Goal: Information Seeking & Learning: Learn about a topic

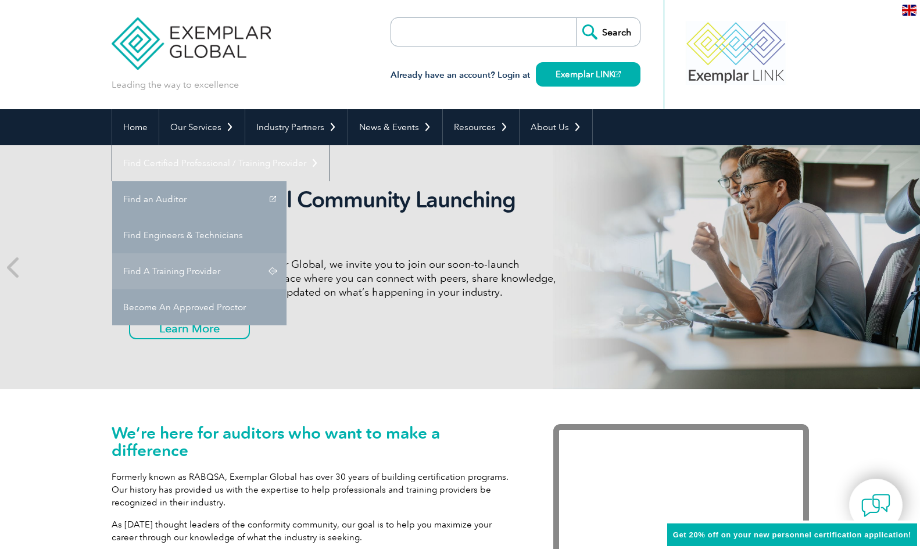
click at [286, 253] on link "Find A Training Provider" at bounding box center [199, 271] width 174 height 36
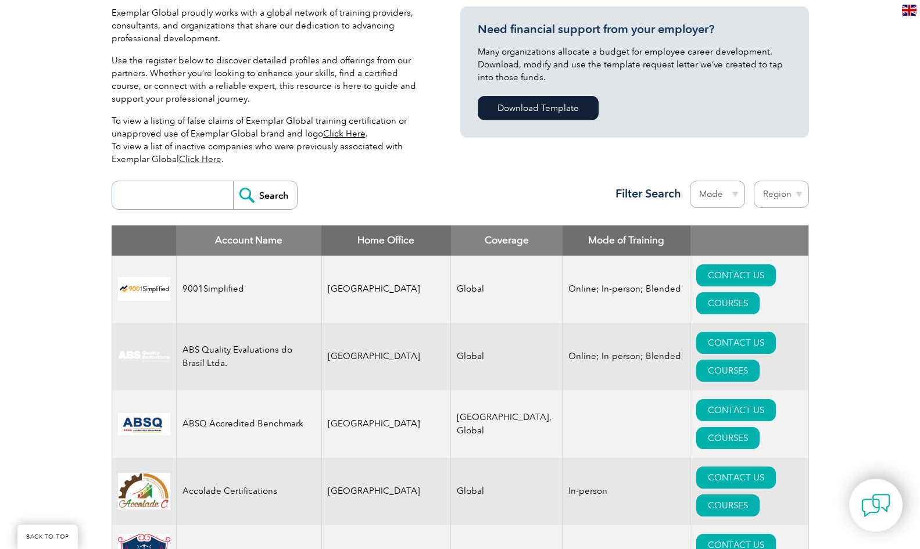
scroll to position [290, 0]
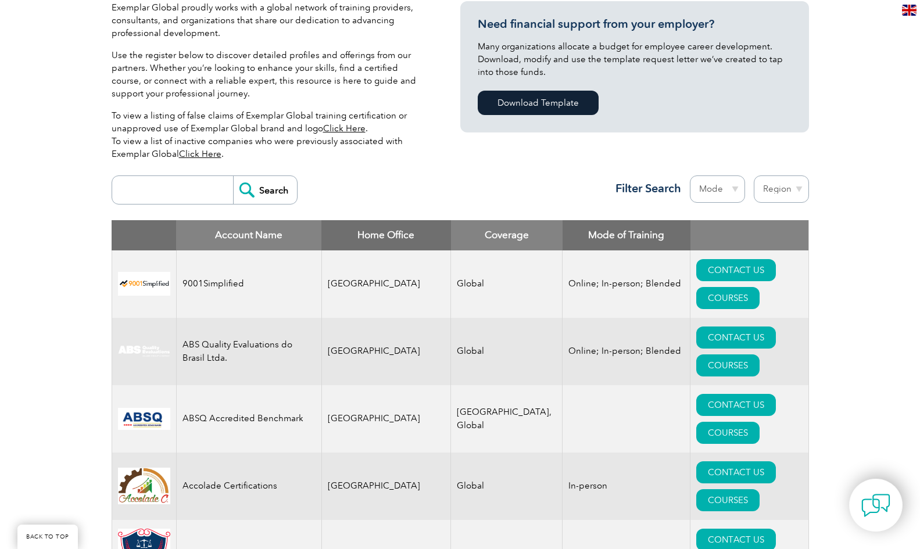
click at [170, 200] on input "search" at bounding box center [175, 190] width 115 height 28
type input "cyber"
click at [262, 186] on input "Search" at bounding box center [265, 190] width 64 height 28
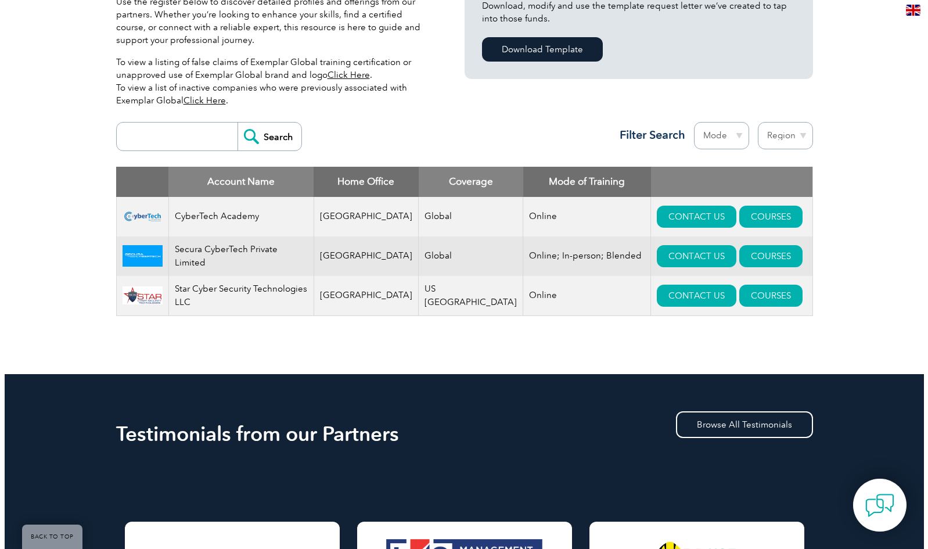
scroll to position [349, 0]
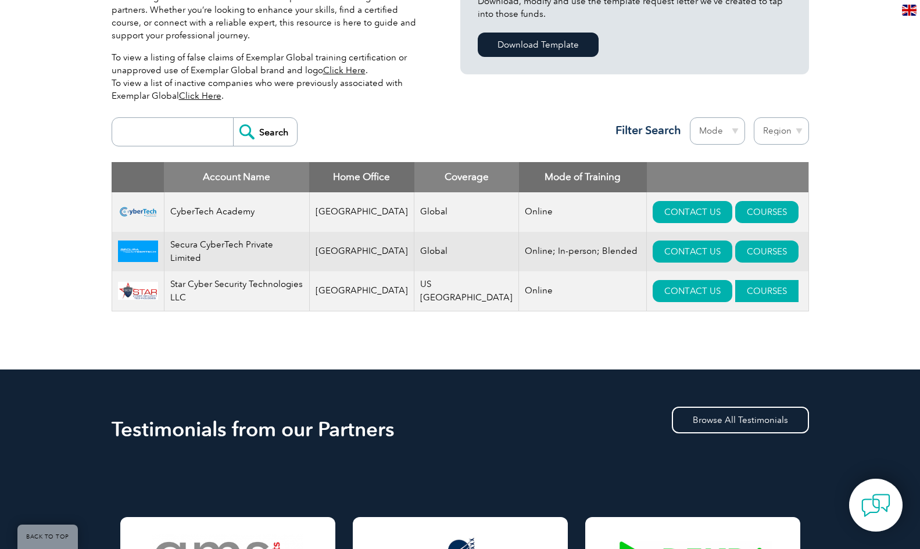
click at [735, 290] on link "COURSES" at bounding box center [766, 291] width 63 height 22
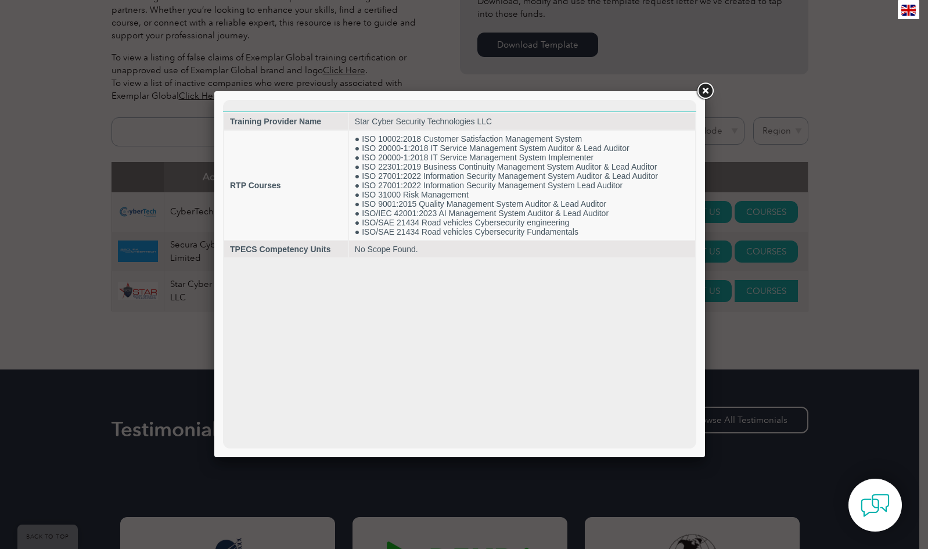
scroll to position [0, 0]
click at [708, 90] on link at bounding box center [705, 91] width 21 height 21
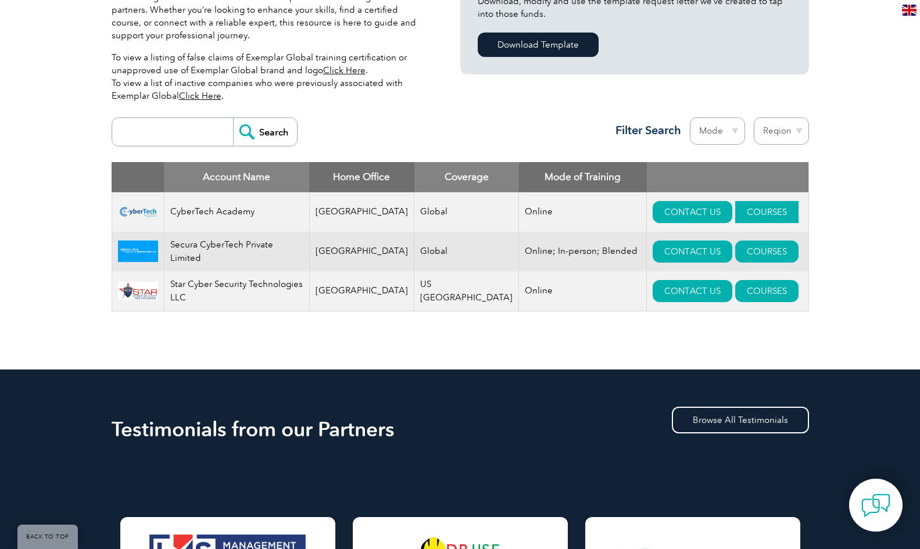
click at [735, 213] on link "COURSES" at bounding box center [766, 212] width 63 height 22
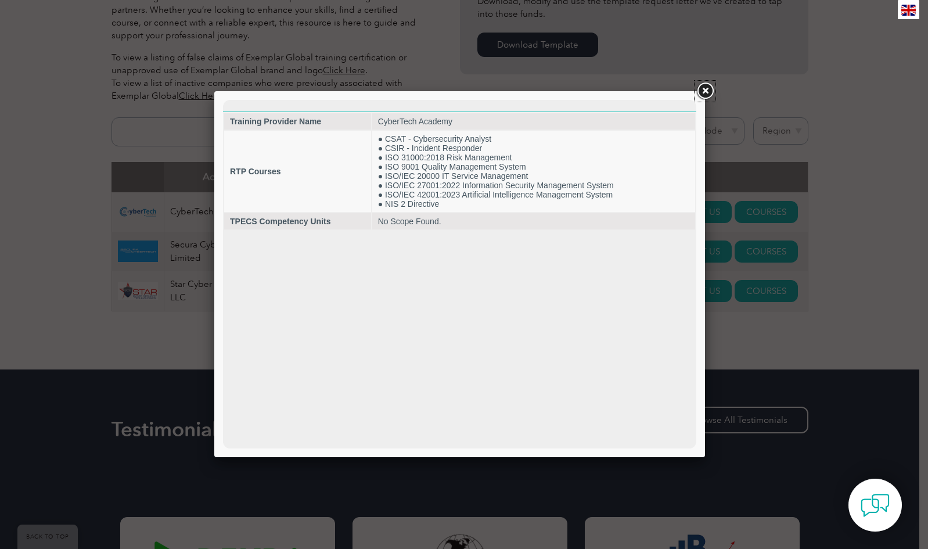
click at [706, 91] on link at bounding box center [705, 91] width 21 height 21
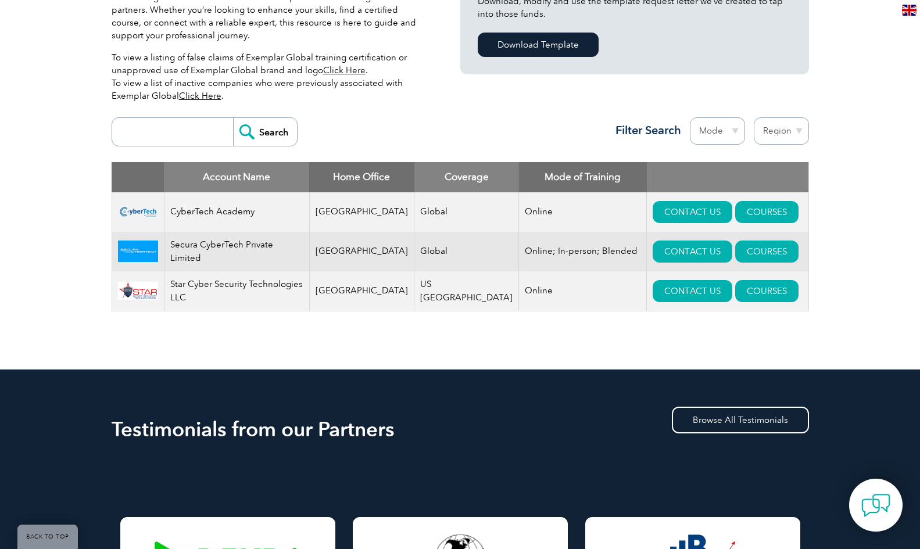
click at [869, 112] on div "Exemplar Global proudly works with a global network of training providers, cons…" at bounding box center [460, 138] width 920 height 461
